Goal: Information Seeking & Learning: Learn about a topic

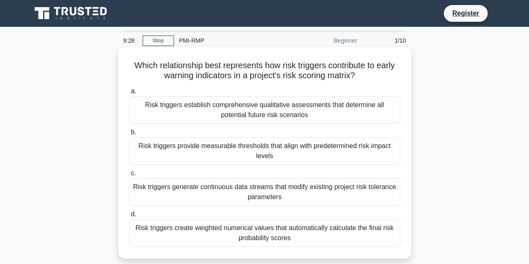
click at [297, 197] on div "Risk triggers generate continuous data streams that modify existing project ris…" at bounding box center [264, 192] width 271 height 28
click at [129, 176] on input "c. Risk triggers generate continuous data streams that modify existing project …" at bounding box center [129, 173] width 0 height 5
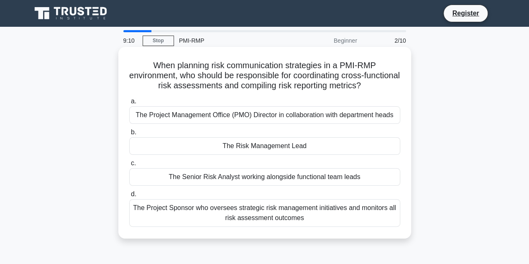
click at [340, 175] on div "The Senior Risk Analyst working alongside functional team leads" at bounding box center [264, 177] width 271 height 18
click at [129, 166] on input "c. The Senior Risk Analyst working alongside functional team leads" at bounding box center [129, 163] width 0 height 5
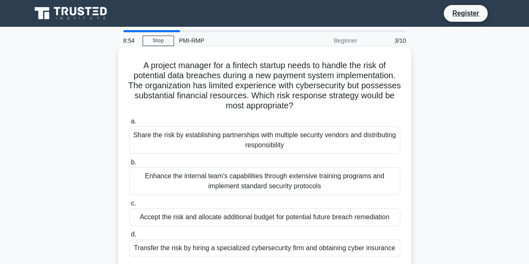
scroll to position [42, 0]
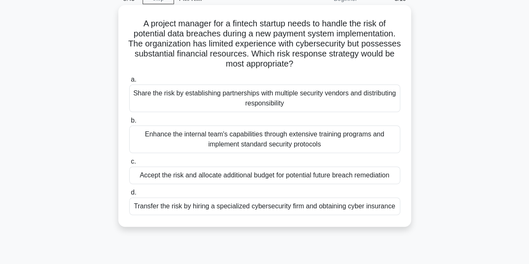
click at [317, 204] on div "Transfer the risk by hiring a specialized cybersecurity firm and obtaining cybe…" at bounding box center [264, 206] width 271 height 18
click at [129, 195] on input "d. Transfer the risk by hiring a specialized cybersecurity firm and obtaining c…" at bounding box center [129, 192] width 0 height 5
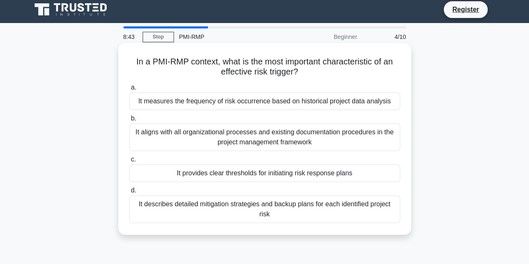
scroll to position [0, 0]
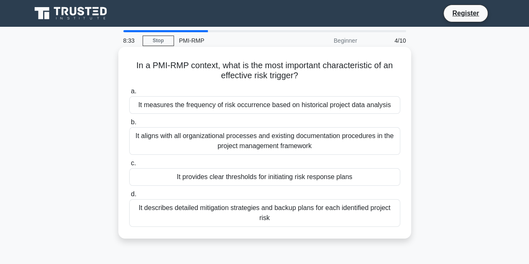
click at [263, 220] on div "It describes detailed mitigation strategies and backup plans for each identifie…" at bounding box center [264, 213] width 271 height 28
click at [129, 197] on input "d. It describes detailed mitigation strategies and backup plans for each identi…" at bounding box center [129, 194] width 0 height 5
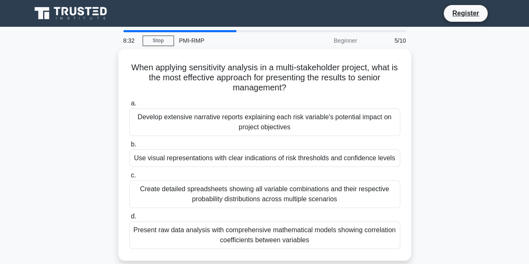
click at [263, 221] on div "Present raw data analysis with comprehensive mathematical models showing correl…" at bounding box center [264, 235] width 271 height 28
click at [129, 219] on input "d. Present raw data analysis with comprehensive mathematical models showing cor…" at bounding box center [129, 216] width 0 height 5
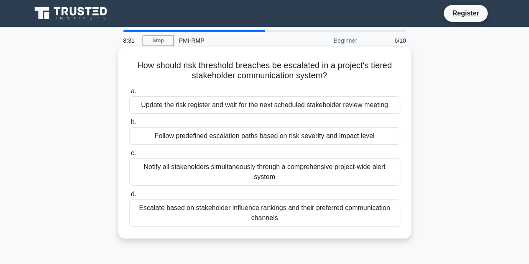
click at [265, 198] on label "d. Escalate based on stakeholder influence rankings and their preferred communi…" at bounding box center [264, 208] width 271 height 38
click at [129, 197] on input "d. Escalate based on stakeholder influence rankings and their preferred communi…" at bounding box center [129, 194] width 0 height 5
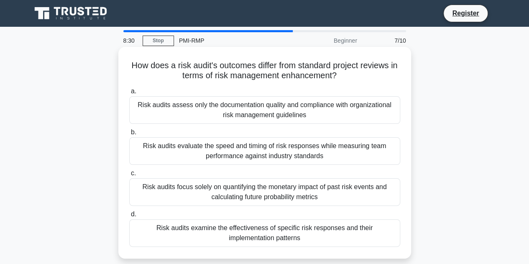
click at [264, 180] on div "Risk audits focus solely on quantifying the monetary impact of past risk events…" at bounding box center [264, 192] width 271 height 28
click at [129, 176] on input "c. Risk audits focus solely on quantifying the monetary impact of past risk eve…" at bounding box center [129, 173] width 0 height 5
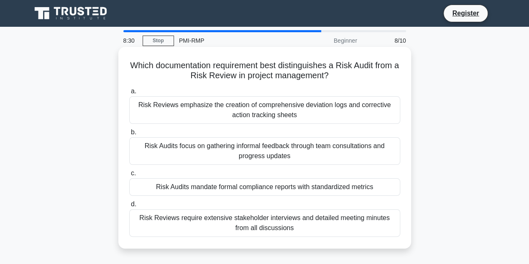
click at [262, 122] on div "Risk Reviews emphasize the creation of comprehensive deviation logs and correct…" at bounding box center [264, 110] width 271 height 28
click at [129, 94] on input "a. Risk Reviews emphasize the creation of comprehensive deviation logs and corr…" at bounding box center [129, 91] width 0 height 5
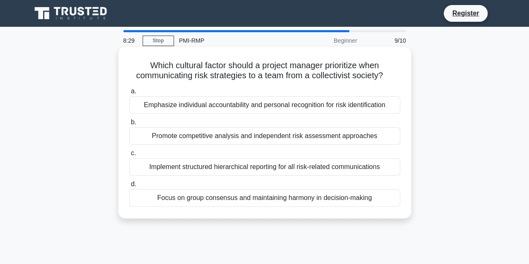
click at [261, 135] on div "Promote competitive analysis and independent risk assessment approaches" at bounding box center [264, 136] width 271 height 18
click at [129, 125] on input "b. Promote competitive analysis and independent risk assessment approaches" at bounding box center [129, 122] width 0 height 5
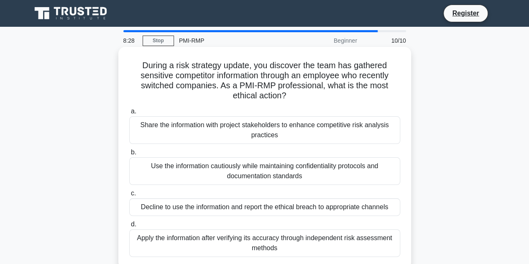
click at [254, 176] on div "Use the information cautiously while maintaining confidentiality protocols and …" at bounding box center [264, 171] width 271 height 28
click at [129, 155] on input "b. Use the information cautiously while maintaining confidentiality protocols a…" at bounding box center [129, 152] width 0 height 5
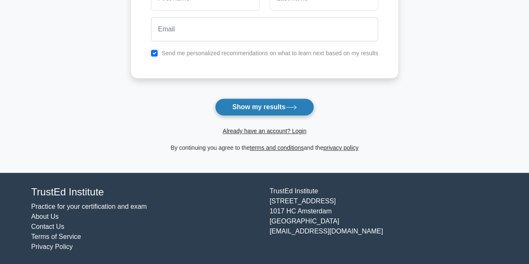
click at [293, 114] on button "Show my results" at bounding box center [264, 107] width 99 height 18
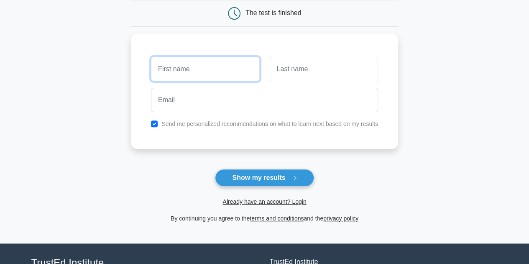
scroll to position [23, 0]
